Goal: Task Accomplishment & Management: Complete application form

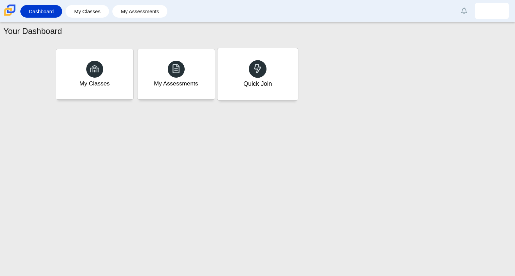
click at [259, 65] on icon at bounding box center [257, 68] width 9 height 9
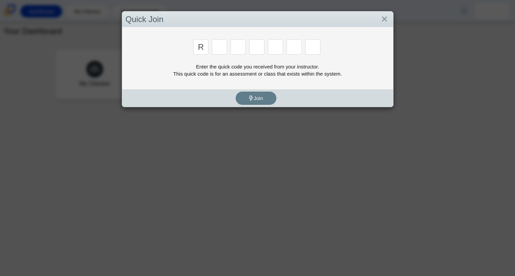
type input "R"
type input "C"
type input "G"
type input "2"
type input "9"
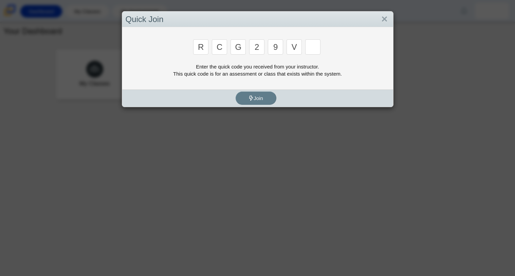
type input "V"
type input "U"
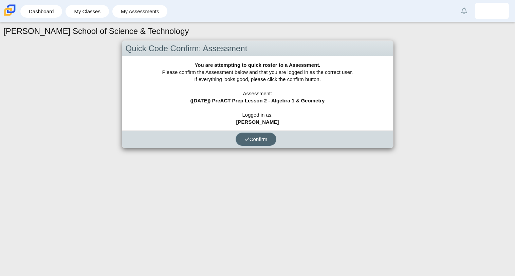
click at [263, 138] on span "Confirm" at bounding box center [255, 139] width 23 height 6
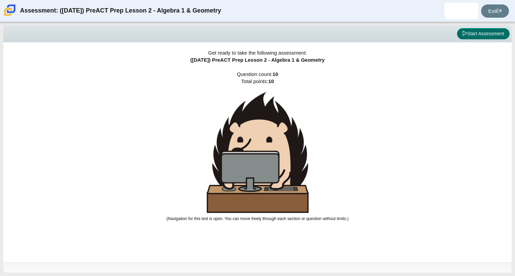
click at [472, 33] on button "Start Assessment" at bounding box center [483, 34] width 53 height 12
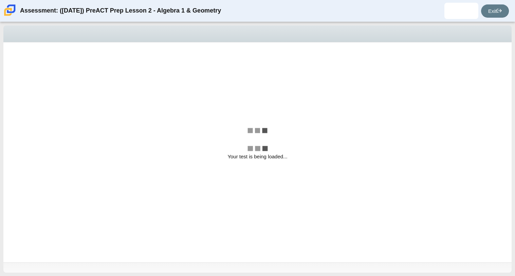
select select "bbf5d072-3e0b-44c4-9a12-6e7c9033f65b"
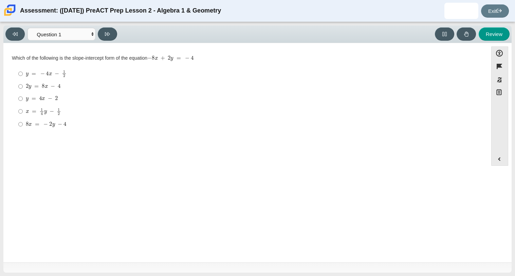
click at [136, 82] on label "2 y = 8 x − 4 2 y = 8 x − 4" at bounding box center [246, 86] width 465 height 12
click at [23, 82] on input "2 y = 8 x − 4 2 y = 8 x − 4" at bounding box center [20, 86] width 4 height 12
radio input "true"
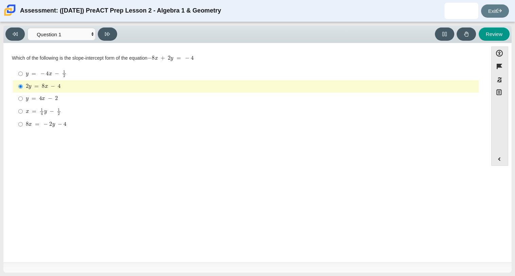
click at [110, 46] on div "Question Which of the following is the slope-intercept form of the equation − 8…" at bounding box center [245, 152] width 477 height 213
click at [104, 73] on div "y = − 4 x − 1 2" at bounding box center [251, 73] width 450 height 7
click at [23, 73] on input "y = − 4 x − 1 2 y = − 4 x − 1 2" at bounding box center [20, 73] width 4 height 13
radio input "true"
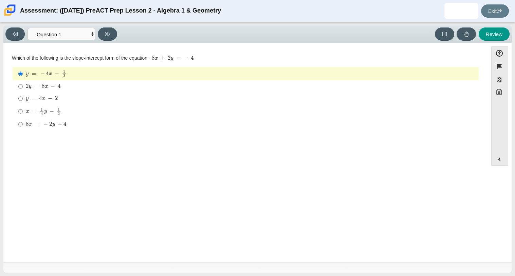
click at [91, 85] on div "2 y = 8 x − 4" at bounding box center [251, 86] width 450 height 7
click at [23, 85] on input "2 y = 8 x − 4 2 y = 8 x − 4" at bounding box center [20, 86] width 4 height 12
radio input "true"
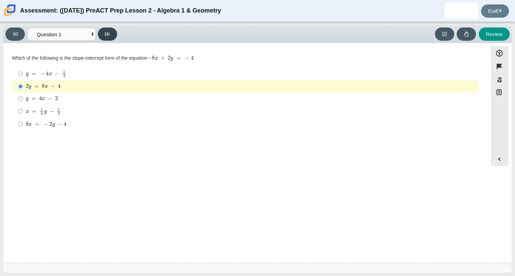
click at [108, 33] on icon at bounding box center [107, 34] width 5 height 5
select select "ed62e223-81bd-4cbf-ab48-ab975844bd1f"
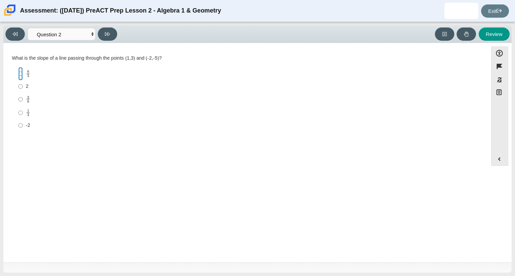
click at [20, 75] on input "8 3 8 thirds" at bounding box center [20, 73] width 4 height 13
radio input "true"
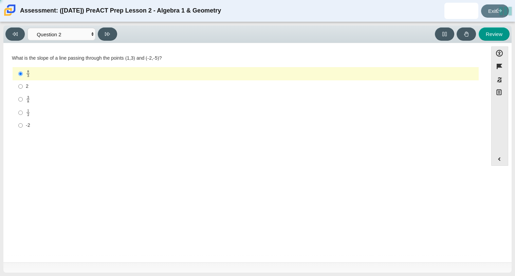
click at [26, 73] on mjx-frac "Assessment items" at bounding box center [28, 73] width 4 height 7
click at [23, 73] on input "8 3 8 thirds" at bounding box center [20, 73] width 4 height 13
click at [112, 35] on button at bounding box center [107, 33] width 19 height 13
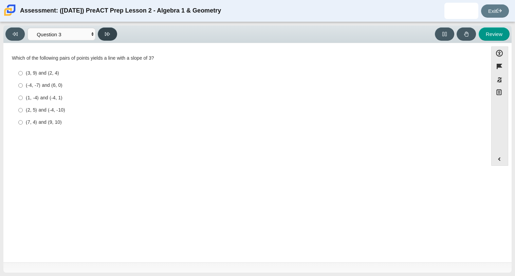
click at [112, 28] on button at bounding box center [107, 33] width 19 height 13
select select "89427bb7-e313-4f00-988f-8b8255897029"
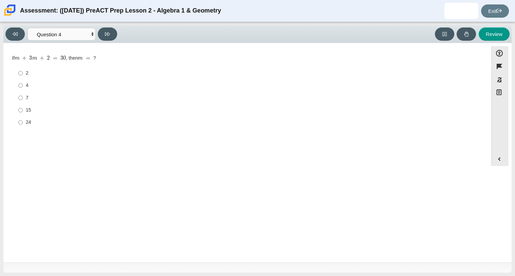
click at [44, 96] on div "7" at bounding box center [251, 98] width 450 height 7
click at [23, 96] on input "7 7" at bounding box center [20, 98] width 4 height 12
radio input "true"
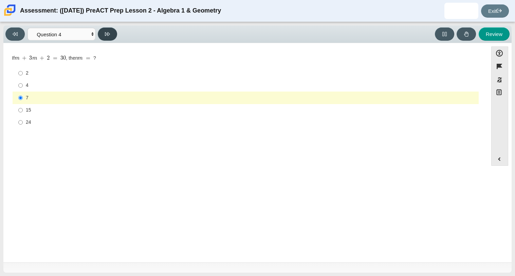
click at [116, 33] on button at bounding box center [107, 33] width 19 height 13
select select "489dcffd-4e6a-49cf-a9d6-ad1d4a911a4e"
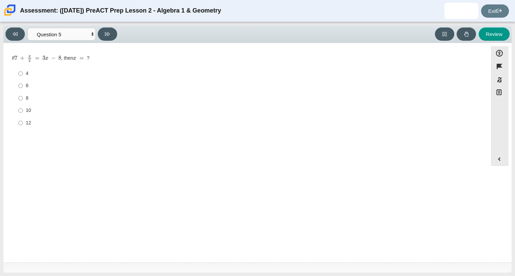
click at [38, 94] on label "8 8" at bounding box center [246, 98] width 465 height 12
click at [23, 94] on input "8 8" at bounding box center [20, 98] width 4 height 12
radio input "true"
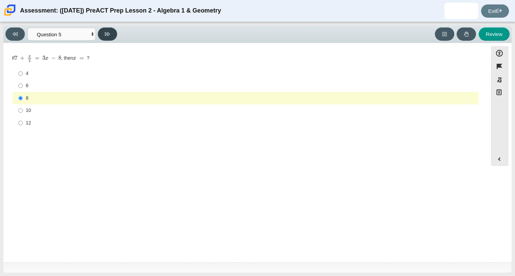
click at [107, 39] on button at bounding box center [107, 33] width 19 height 13
select select "210571de-36a6-4d8e-a361-ceff8ef801dc"
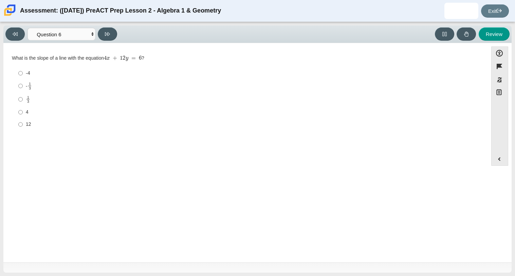
click at [44, 85] on div "- 1 3" at bounding box center [251, 86] width 450 height 8
click at [23, 85] on input "- 1 3 -1 third" at bounding box center [20, 85] width 4 height 13
radio input "true"
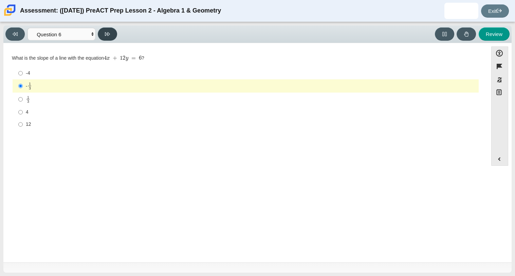
click at [107, 36] on icon at bounding box center [107, 34] width 5 height 5
select select "ec95ace6-bebc-42b8-9428-40567494d4da"
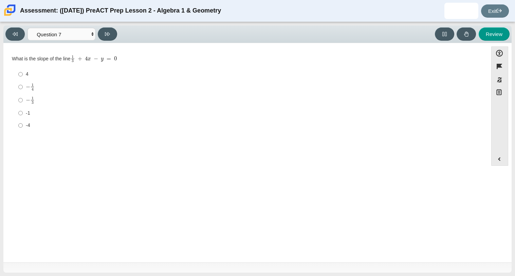
click at [50, 115] on div "-1" at bounding box center [251, 113] width 450 height 7
click at [23, 115] on input "-1 -1" at bounding box center [20, 113] width 4 height 12
radio input "true"
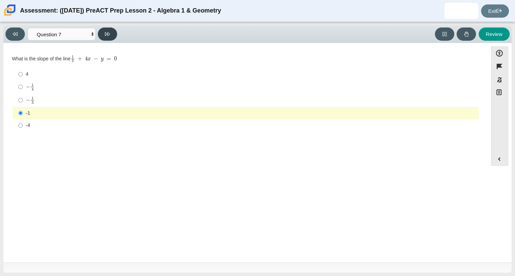
click at [107, 38] on button at bounding box center [107, 33] width 19 height 13
select select "ce81fe10-bf29-4b5e-8bd7-4f47f2fed4d8"
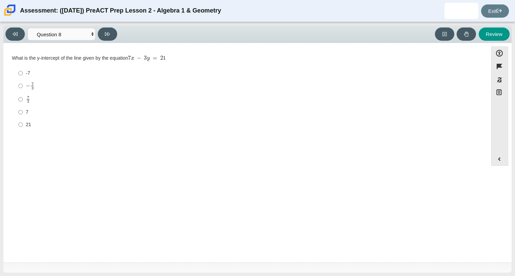
click at [66, 101] on div "7 3" at bounding box center [251, 100] width 450 height 8
click at [23, 101] on input "7 3 7 thirds" at bounding box center [20, 99] width 4 height 13
radio input "true"
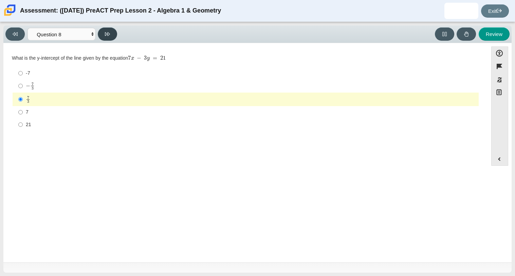
click at [110, 32] on button at bounding box center [107, 33] width 19 height 13
select select "14773eaf-2ca1-47ae-afe7-a624a56f34b3"
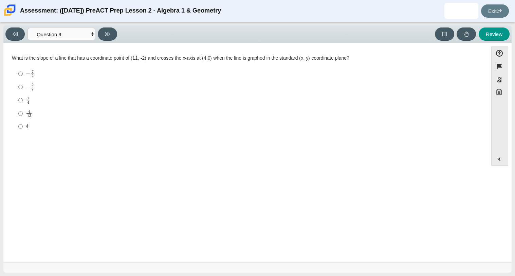
click at [56, 117] on div "4 13" at bounding box center [251, 114] width 450 height 8
click at [23, 117] on input "4 13 4 over 13" at bounding box center [20, 113] width 4 height 13
radio input "true"
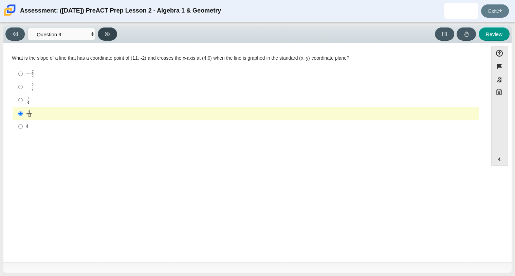
click at [109, 36] on icon at bounding box center [107, 34] width 5 height 5
select select "96b71634-eacb-4f7e-8aef-411727d9bcba"
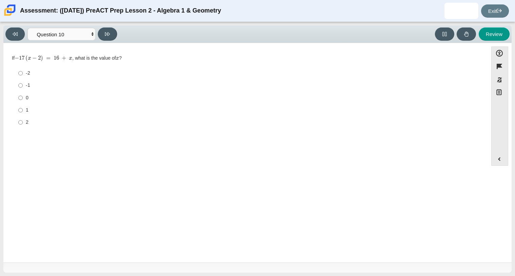
click at [33, 100] on div "0" at bounding box center [251, 98] width 450 height 7
click at [23, 100] on input "0 0" at bounding box center [20, 98] width 4 height 12
radio input "true"
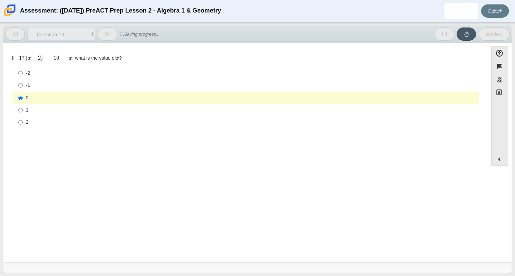
click at [56, 87] on div "-1" at bounding box center [251, 85] width 450 height 7
click at [23, 87] on input "-1 -1" at bounding box center [20, 85] width 4 height 12
radio input "true"
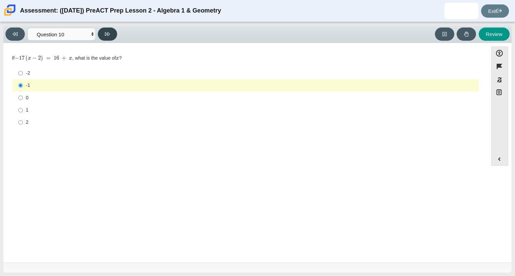
click at [111, 36] on button at bounding box center [107, 33] width 19 height 13
select select "review"
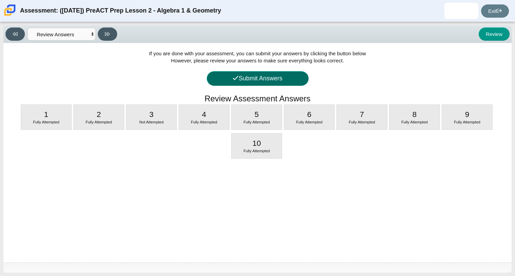
click at [267, 73] on button "Submit Answers" at bounding box center [258, 78] width 102 height 15
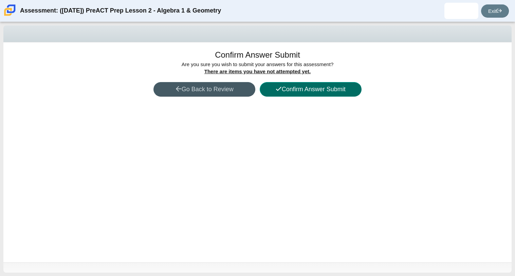
click at [325, 88] on button "Confirm Answer Submit" at bounding box center [310, 89] width 102 height 15
